Goal: Task Accomplishment & Management: Manage account settings

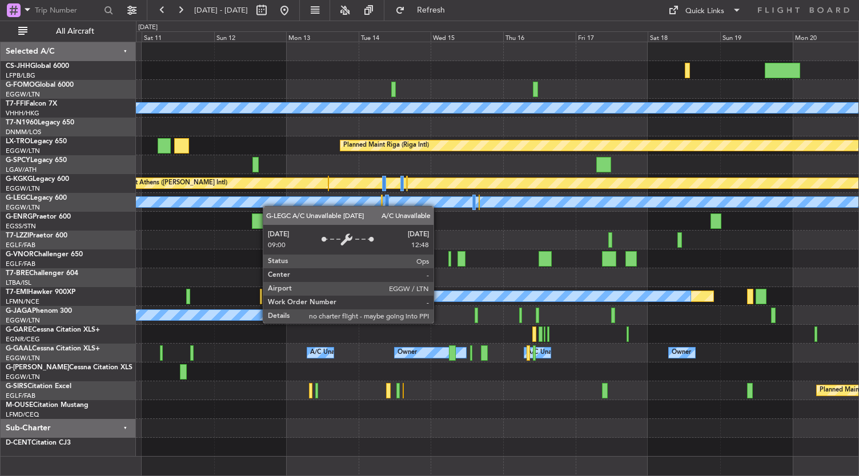
click at [244, 195] on div "Planned Maint [GEOGRAPHIC_DATA] ([GEOGRAPHIC_DATA]) Planned Maint Geneva ([GEOG…" at bounding box center [497, 249] width 723 height 415
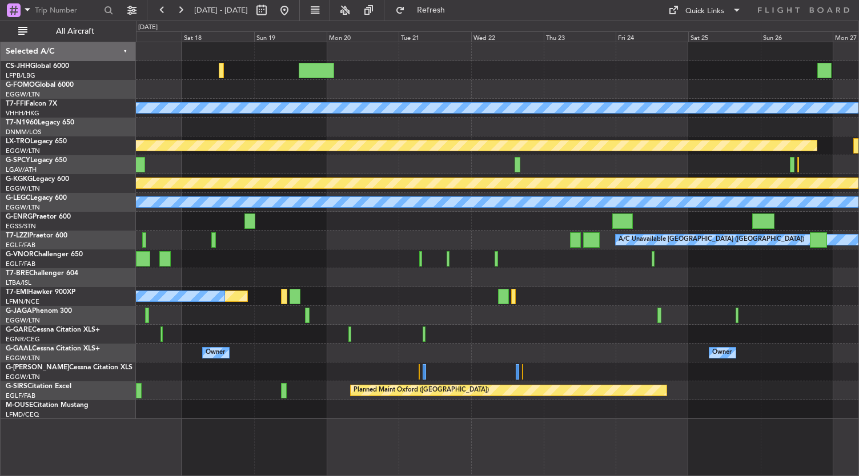
click at [178, 123] on div "Planned Maint Geneva (Cointrin) [PERSON_NAME] [PERSON_NAME] Planned Maint [GEOG…" at bounding box center [497, 230] width 723 height 377
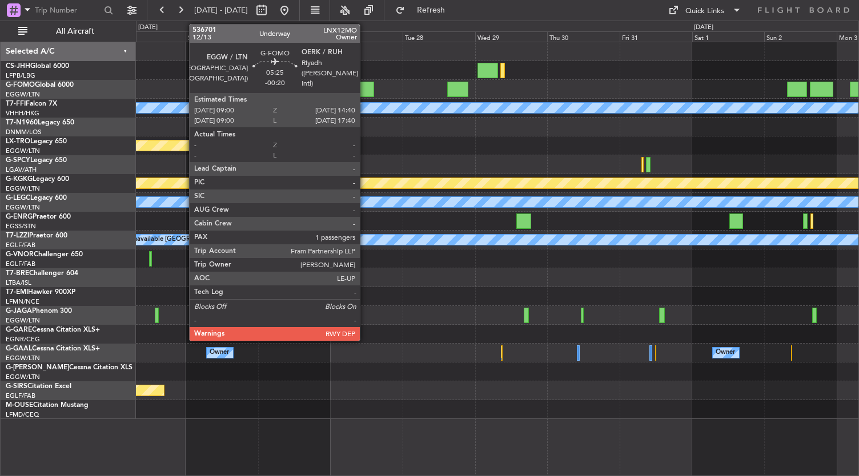
click at [365, 89] on div at bounding box center [365, 89] width 17 height 15
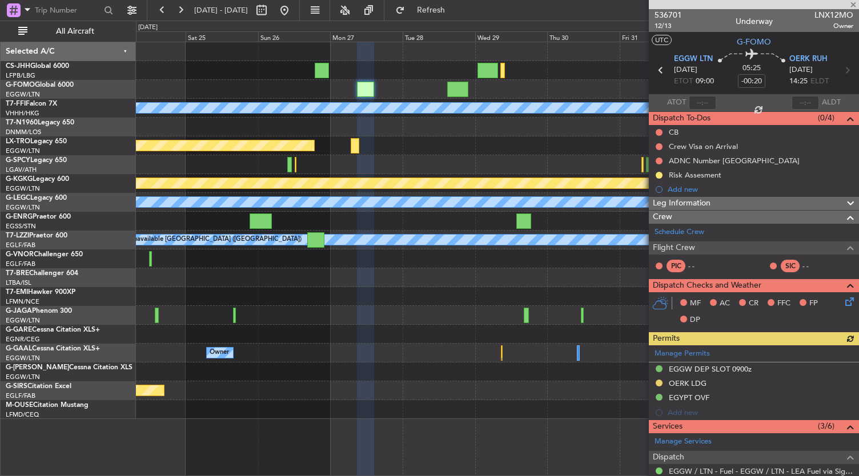
scroll to position [184, 0]
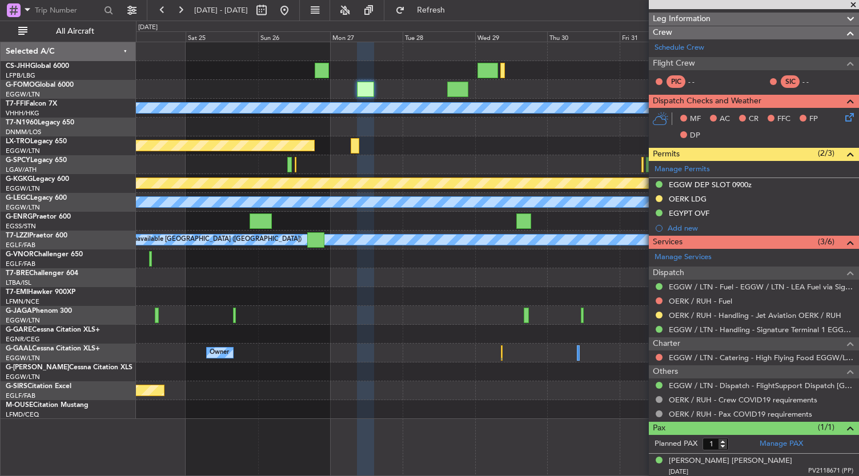
click at [435, 412] on div at bounding box center [497, 409] width 723 height 19
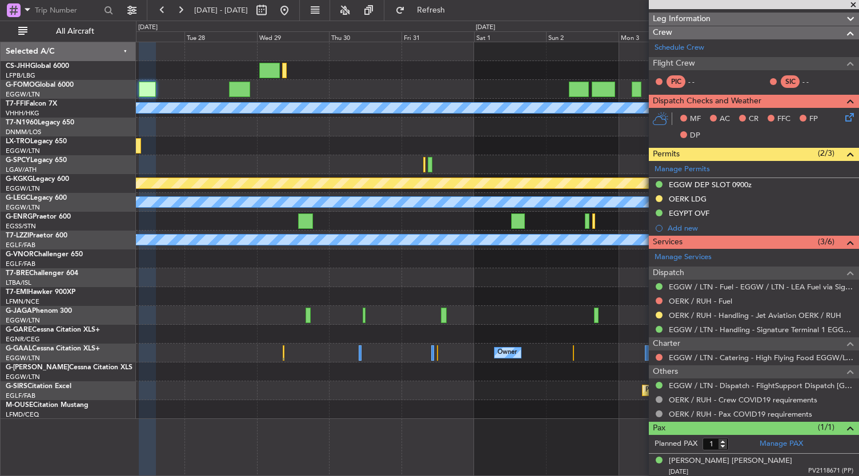
click at [234, 330] on div at bounding box center [497, 334] width 723 height 19
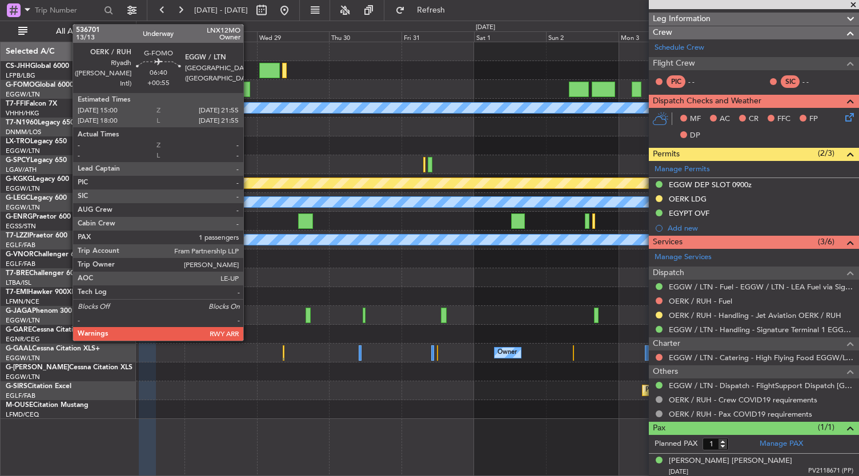
click at [249, 89] on div at bounding box center [239, 89] width 21 height 15
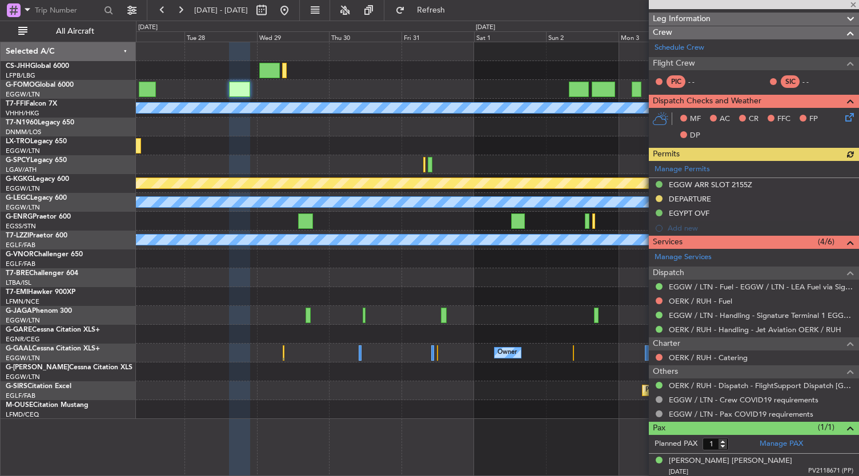
scroll to position [0, 0]
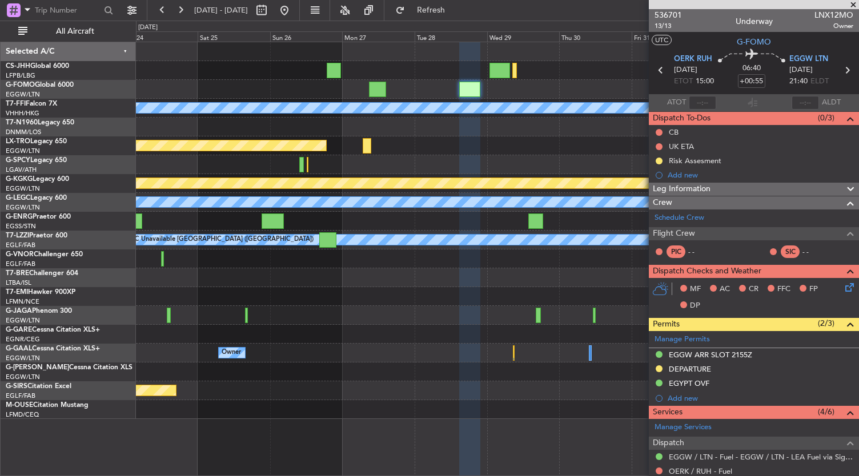
click at [481, 171] on div "Planned Maint Geneva (Cointrin) [PERSON_NAME] [PERSON_NAME] Planned Maint [GEOG…" at bounding box center [497, 230] width 723 height 377
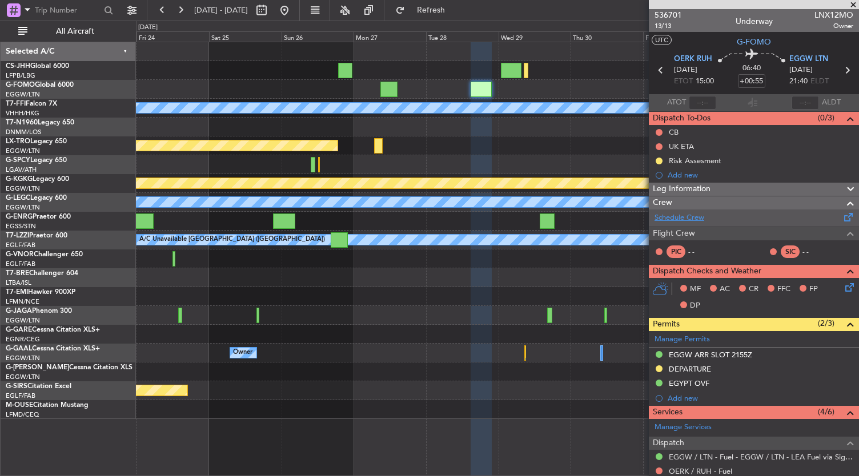
click at [681, 218] on link "Schedule Crew" at bounding box center [679, 217] width 50 height 11
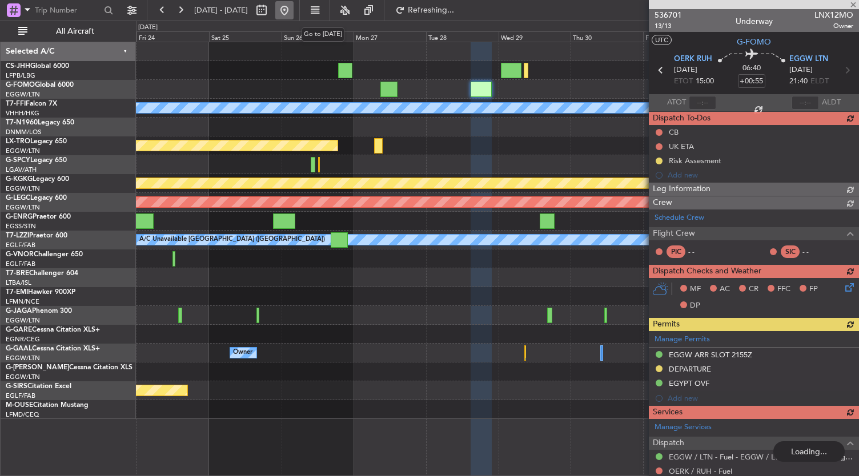
click at [294, 6] on button at bounding box center [284, 10] width 18 height 18
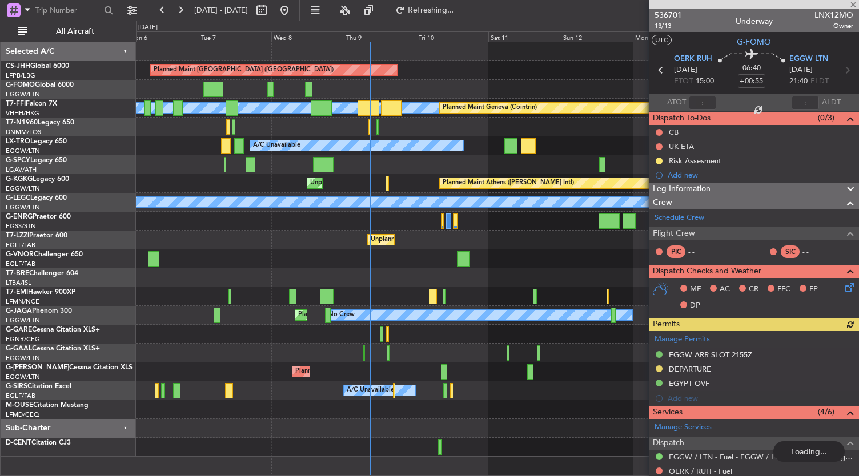
click at [359, 392] on div "Planned Maint [GEOGRAPHIC_DATA] ([GEOGRAPHIC_DATA]) [PERSON_NAME] [PERSON_NAME]…" at bounding box center [497, 249] width 723 height 415
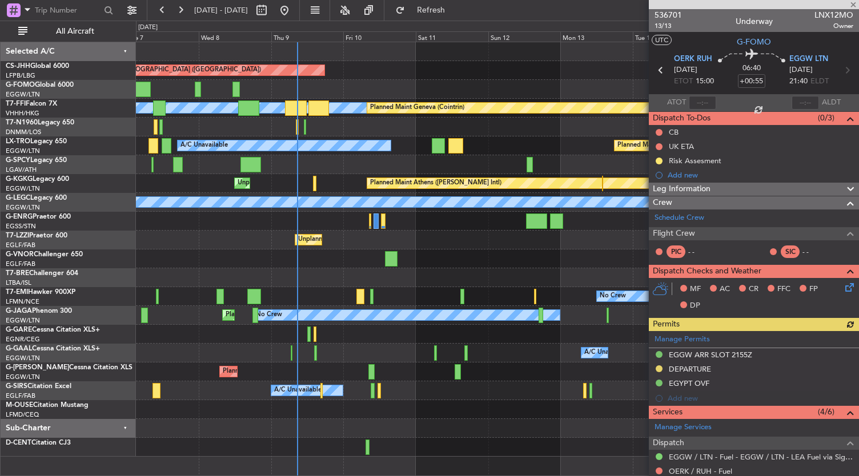
click at [353, 420] on div at bounding box center [497, 428] width 723 height 19
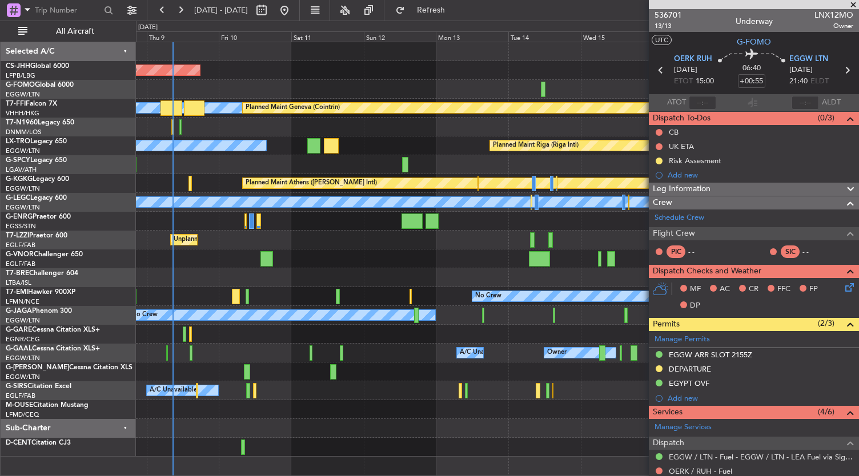
click at [280, 417] on div at bounding box center [497, 409] width 723 height 19
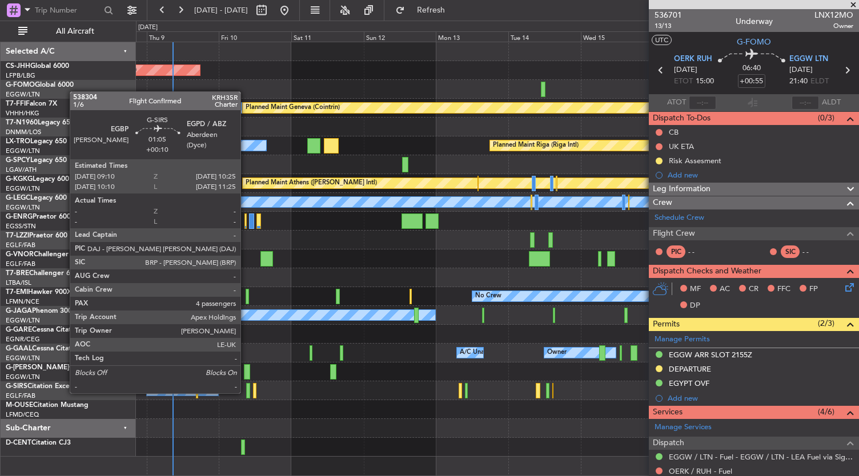
click at [246, 392] on div at bounding box center [248, 390] width 4 height 15
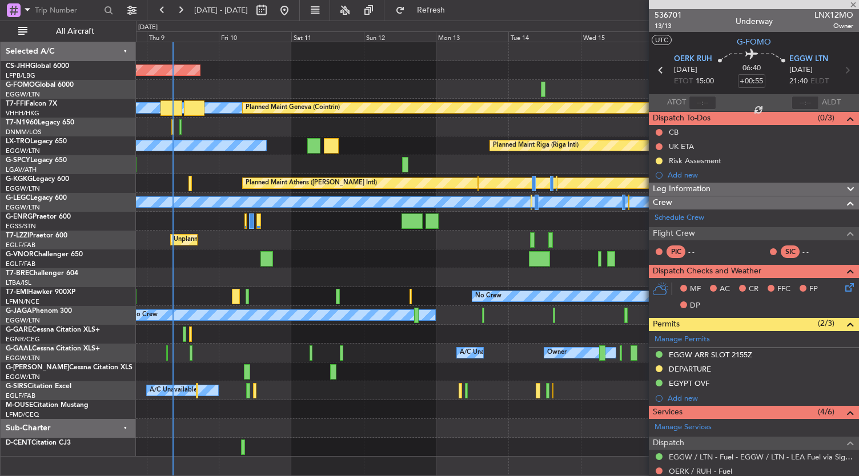
type input "+00:10"
type input "4"
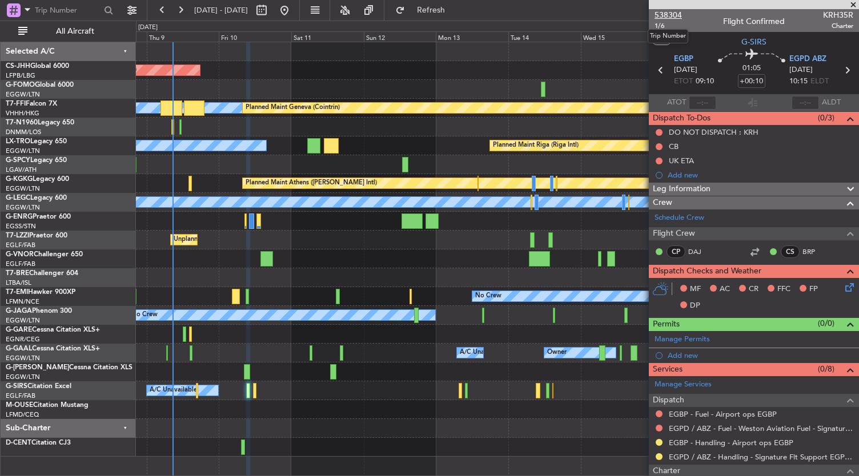
click at [662, 13] on span "538304" at bounding box center [667, 15] width 27 height 12
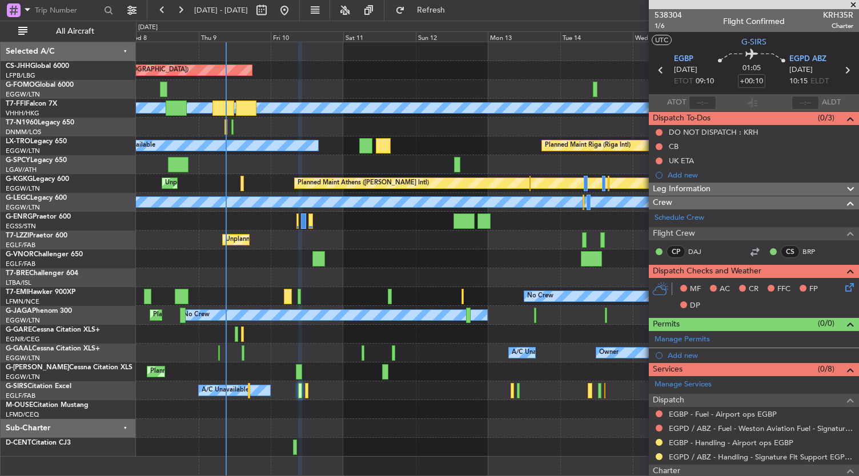
click at [291, 172] on div at bounding box center [497, 164] width 723 height 19
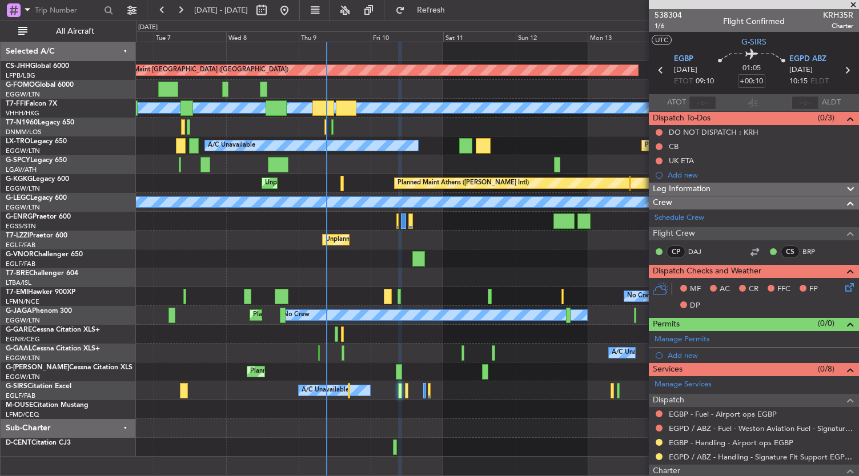
click at [414, 434] on div at bounding box center [497, 428] width 723 height 19
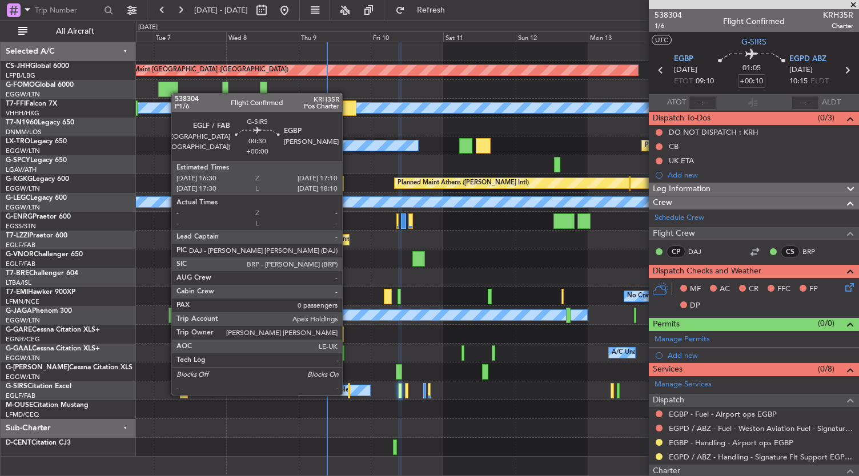
click at [348, 394] on div at bounding box center [349, 390] width 2 height 15
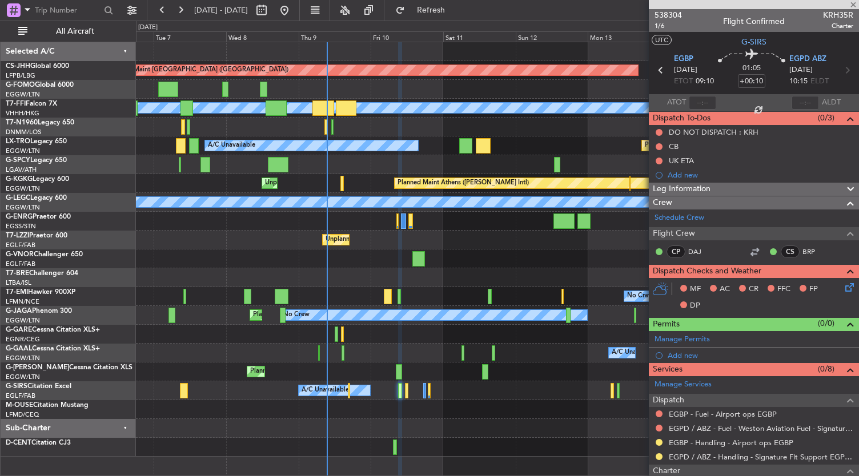
type input "0"
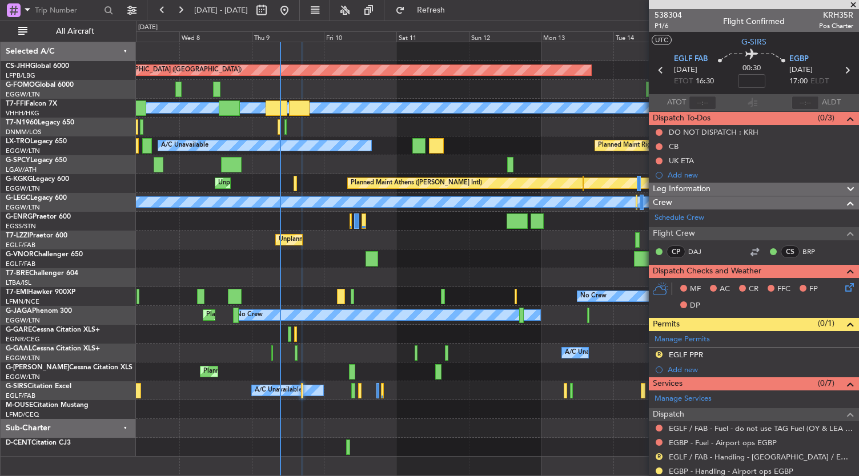
click at [403, 445] on div at bounding box center [497, 447] width 723 height 19
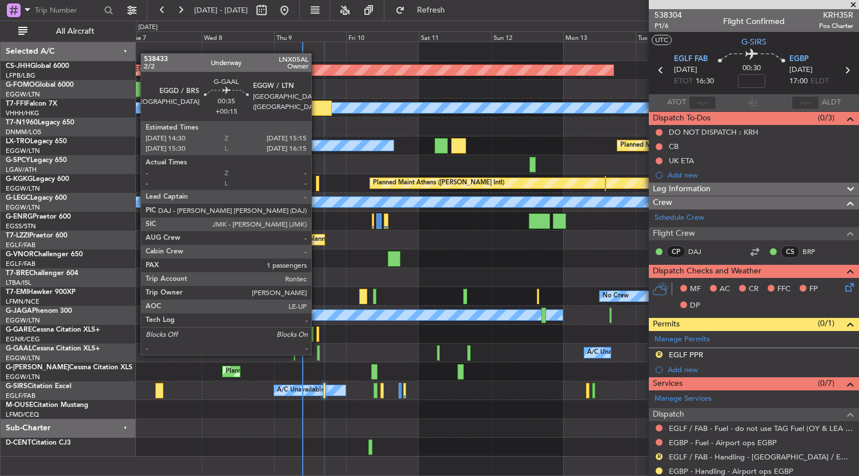
click at [317, 354] on div at bounding box center [318, 352] width 2 height 15
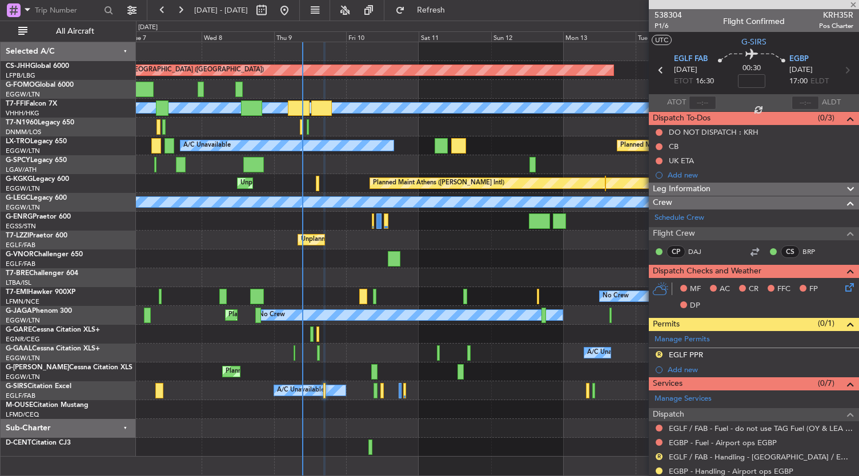
type input "+00:15"
type input "1"
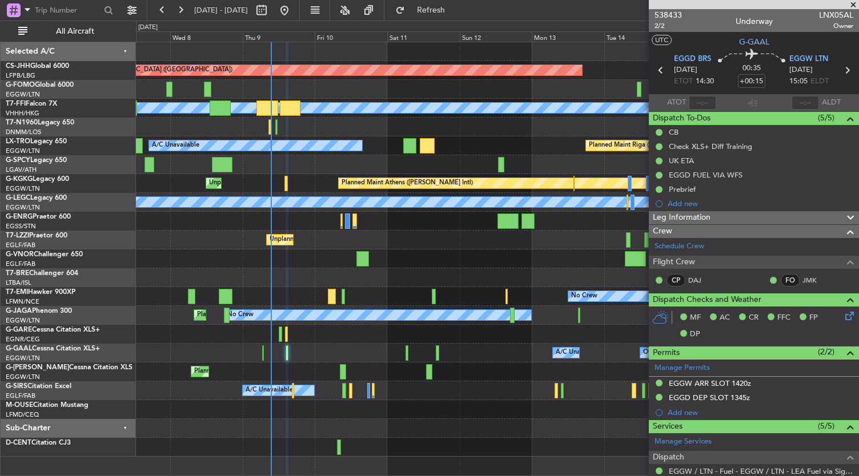
click at [291, 367] on div "Planned Maint [GEOGRAPHIC_DATA] ([GEOGRAPHIC_DATA])" at bounding box center [497, 372] width 723 height 19
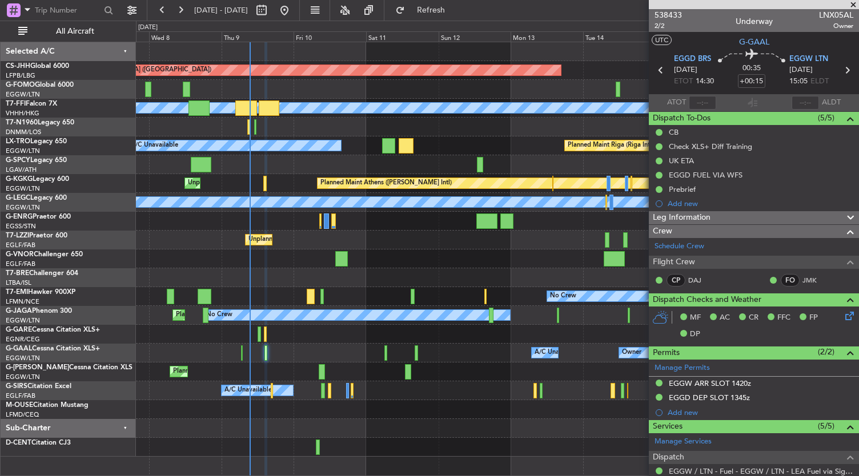
click at [263, 379] on div "Planned Maint [GEOGRAPHIC_DATA] ([GEOGRAPHIC_DATA])" at bounding box center [497, 372] width 723 height 19
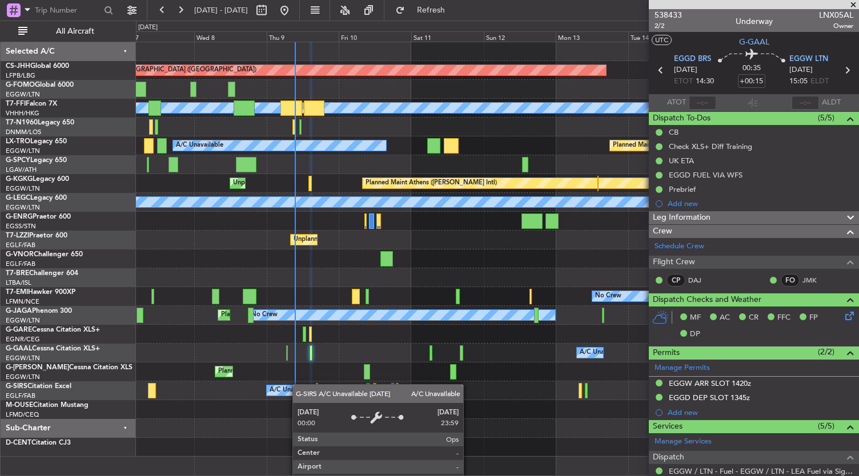
click at [353, 396] on div "Planned Maint [GEOGRAPHIC_DATA] ([GEOGRAPHIC_DATA]) Planned Maint Geneva ([GEOG…" at bounding box center [497, 249] width 723 height 415
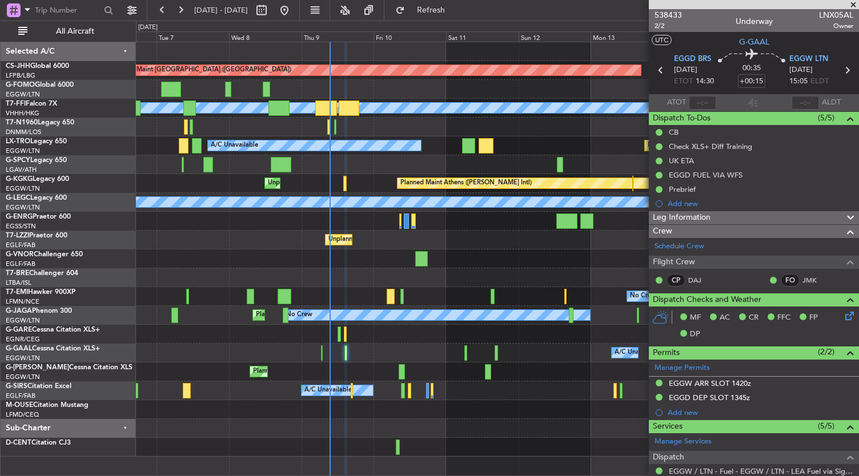
click at [346, 379] on div "Planned Maint [GEOGRAPHIC_DATA] ([GEOGRAPHIC_DATA])" at bounding box center [497, 372] width 723 height 19
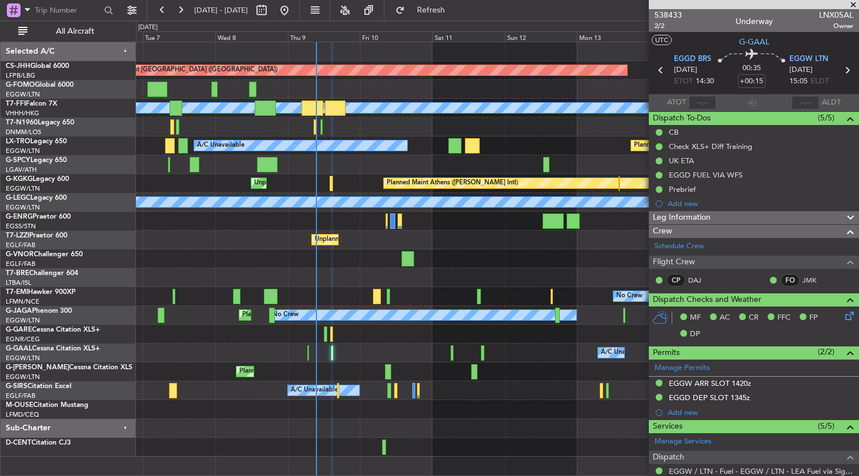
click at [349, 363] on div "Planned Maint [GEOGRAPHIC_DATA] ([GEOGRAPHIC_DATA])" at bounding box center [497, 372] width 723 height 19
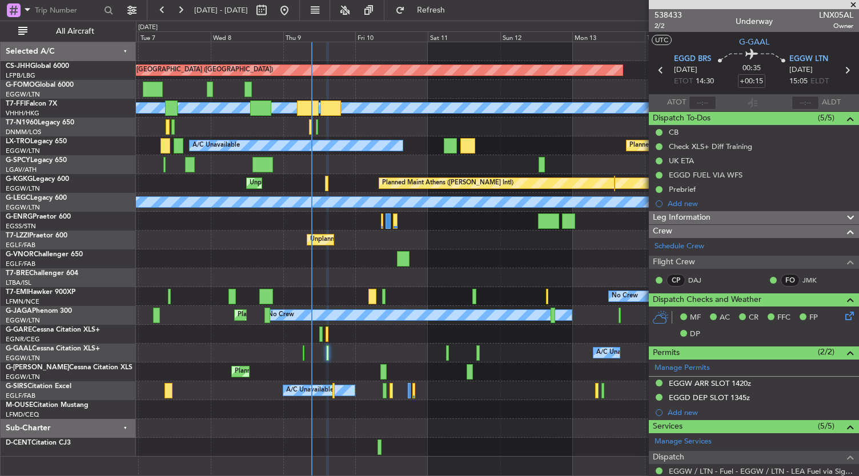
click at [423, 355] on div "Owner A/C Unavailable Owner A/C Unavailable Owner" at bounding box center [497, 353] width 723 height 19
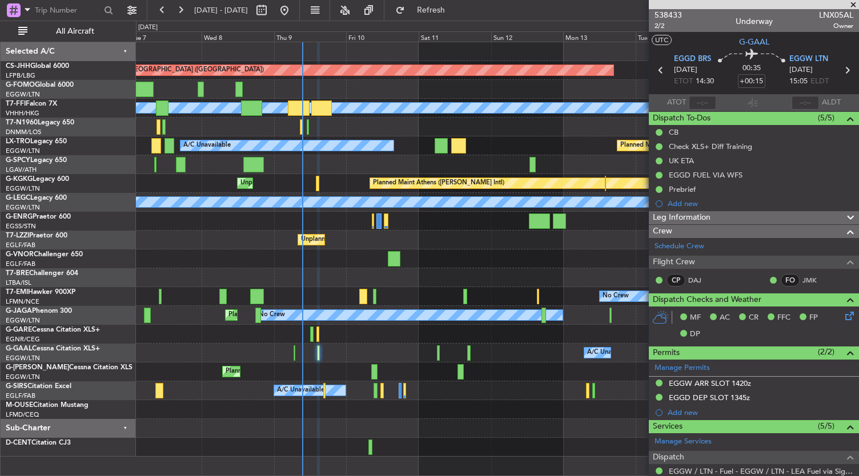
click at [413, 357] on div "Owner A/C Unavailable Owner A/C Unavailable Owner" at bounding box center [497, 353] width 723 height 19
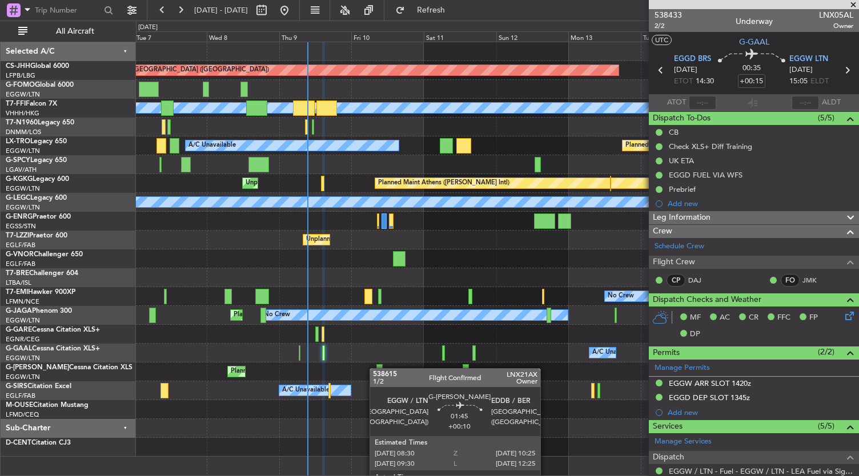
click at [377, 369] on div "Planned Maint [GEOGRAPHIC_DATA] ([GEOGRAPHIC_DATA]) Planned Maint Geneva ([GEOG…" at bounding box center [497, 249] width 723 height 415
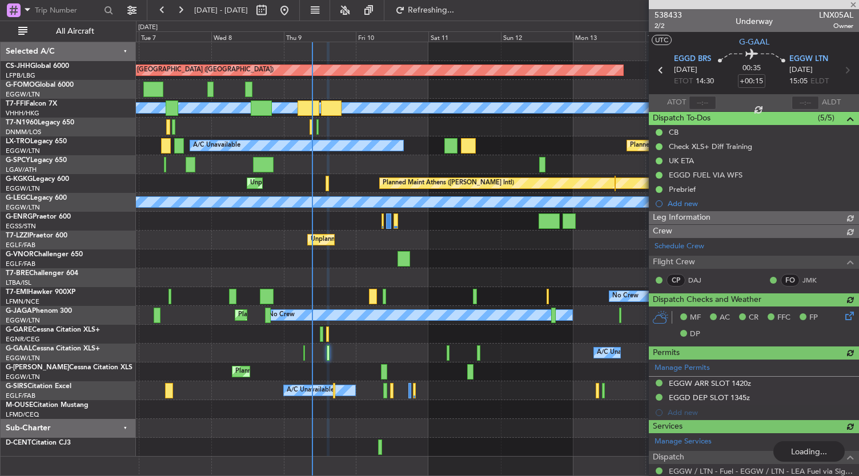
click at [382, 355] on div "Owner A/C Unavailable Owner A/C Unavailable" at bounding box center [497, 353] width 723 height 19
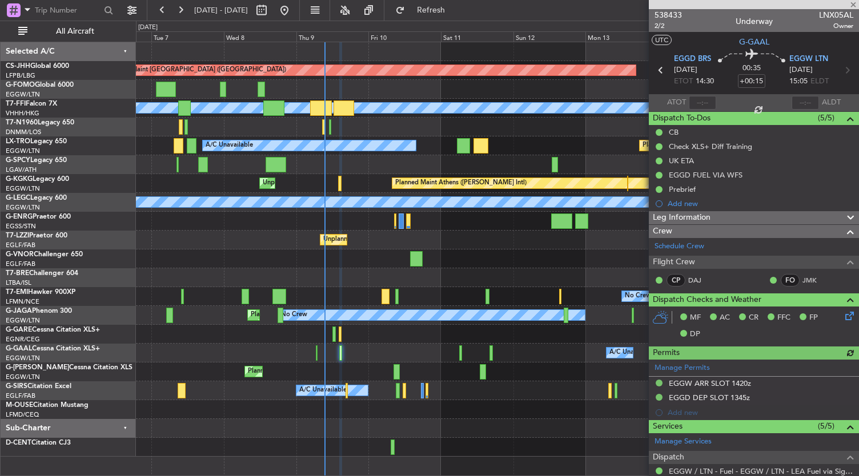
click at [421, 355] on div "Owner A/C Unavailable Owner A/C Unavailable Owner" at bounding box center [497, 353] width 723 height 19
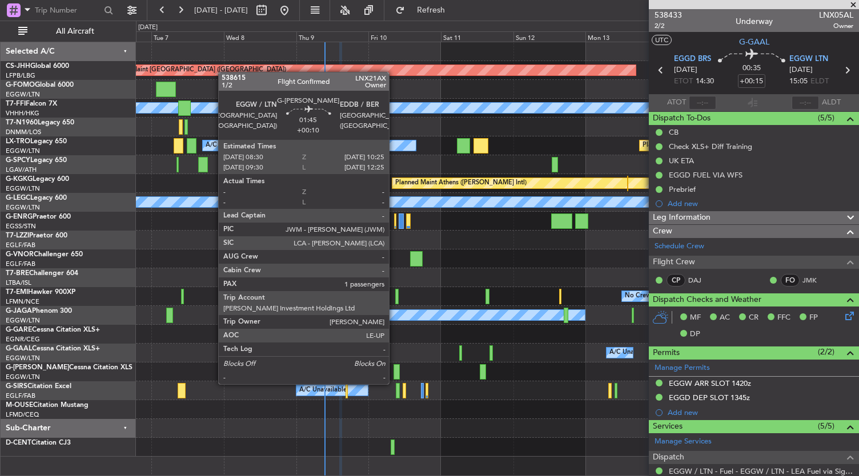
click at [396, 372] on div at bounding box center [396, 371] width 6 height 15
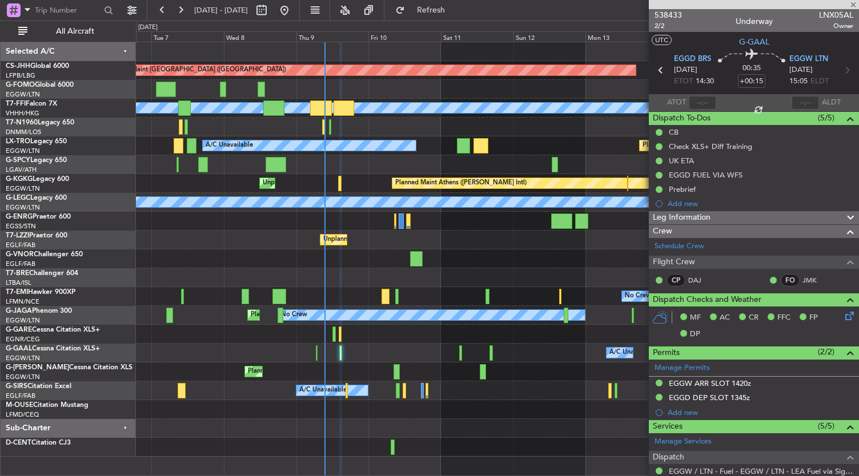
click at [412, 360] on div "Owner A/C Unavailable Owner A/C Unavailable Owner" at bounding box center [497, 353] width 723 height 19
click at [421, 351] on div "Owner A/C Unavailable Owner A/C Unavailable Owner" at bounding box center [497, 353] width 723 height 19
type input "+00:10"
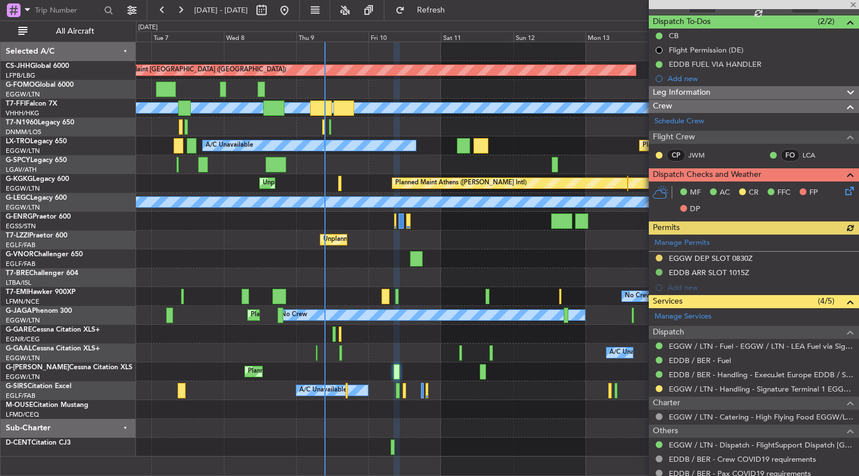
scroll to position [98, 0]
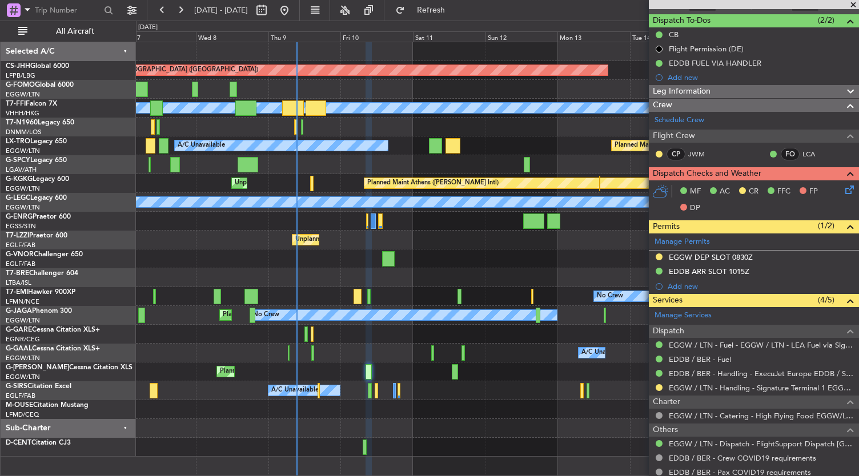
click at [387, 369] on div "Planned Maint [GEOGRAPHIC_DATA] ([GEOGRAPHIC_DATA])" at bounding box center [497, 372] width 723 height 19
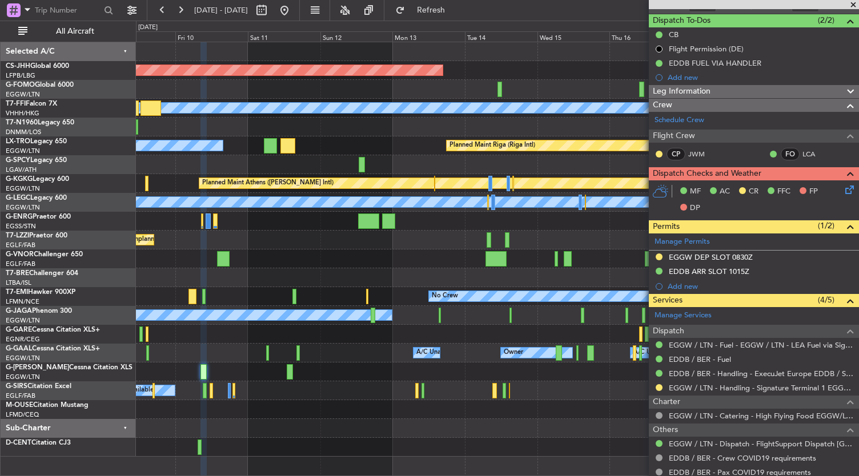
click at [291, 387] on div "Planned Maint [GEOGRAPHIC_DATA] ([GEOGRAPHIC_DATA]) Planned Maint Geneva ([GEOG…" at bounding box center [497, 249] width 723 height 415
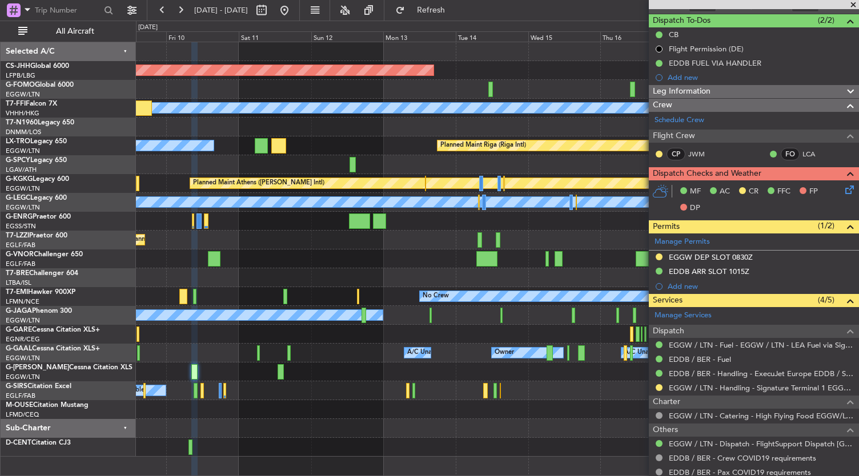
click at [278, 409] on div "Planned Maint [GEOGRAPHIC_DATA] ([GEOGRAPHIC_DATA]) Planned Maint Geneva ([GEOG…" at bounding box center [497, 249] width 723 height 415
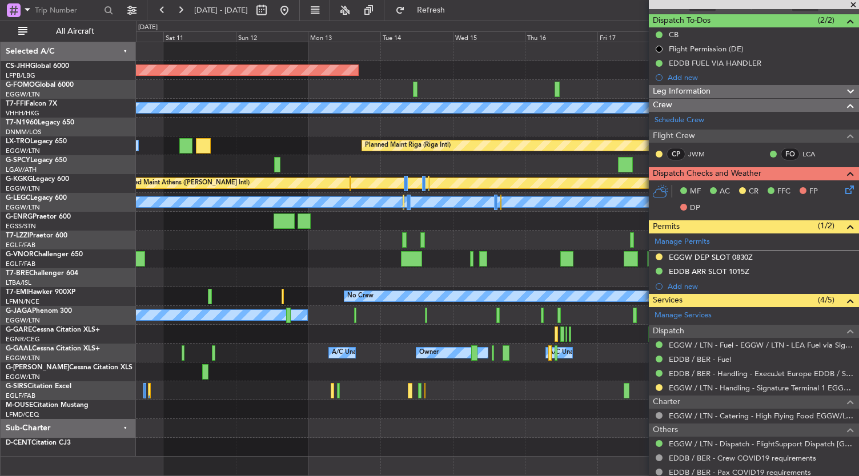
click at [373, 433] on div at bounding box center [497, 428] width 723 height 19
